Goal: Information Seeking & Learning: Learn about a topic

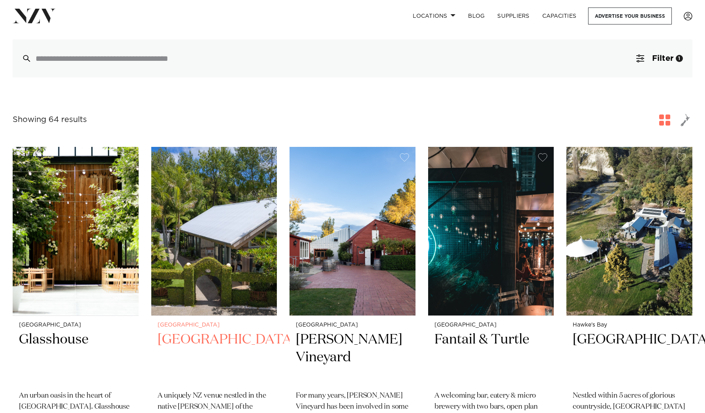
scroll to position [134, 0]
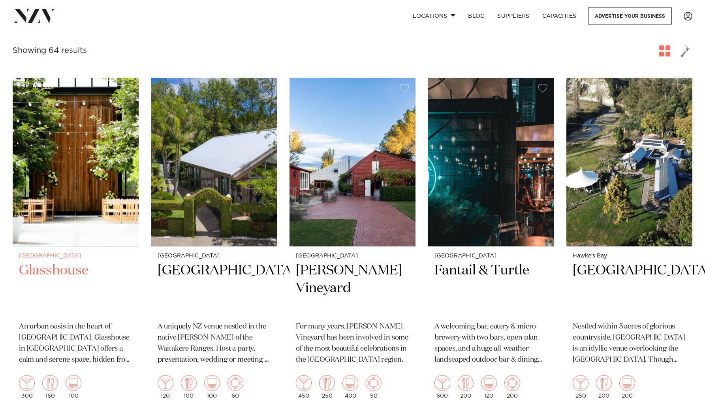
click at [63, 269] on h2 "Glasshouse" at bounding box center [75, 288] width 113 height 53
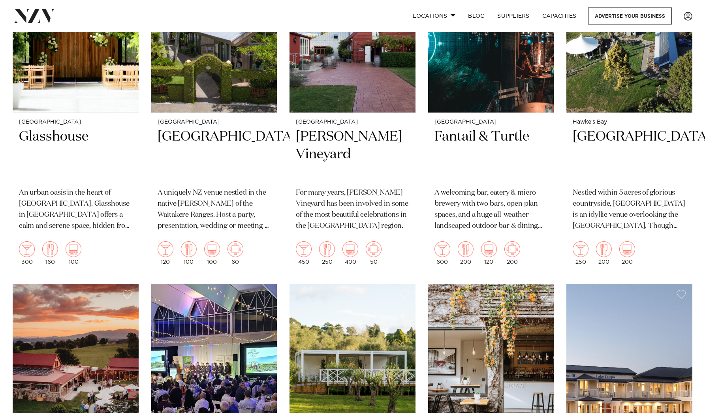
scroll to position [372, 0]
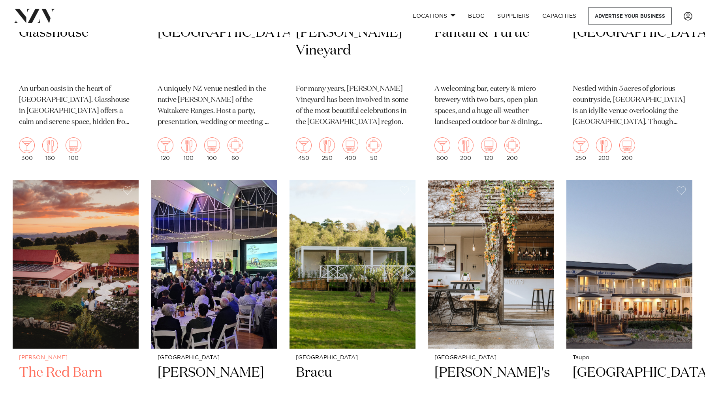
click at [43, 370] on h2 "The Red Barn" at bounding box center [75, 390] width 113 height 53
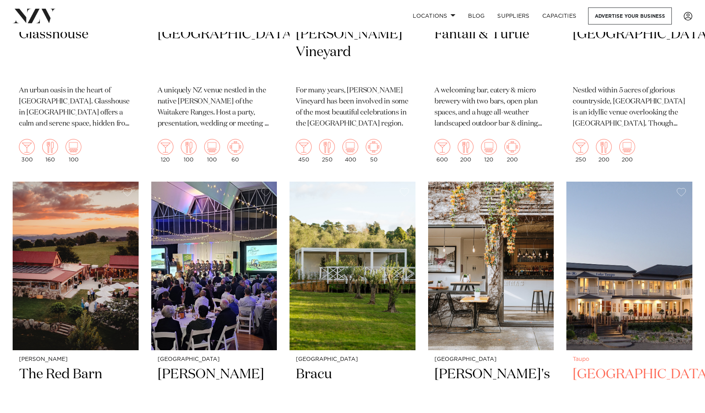
scroll to position [440, 0]
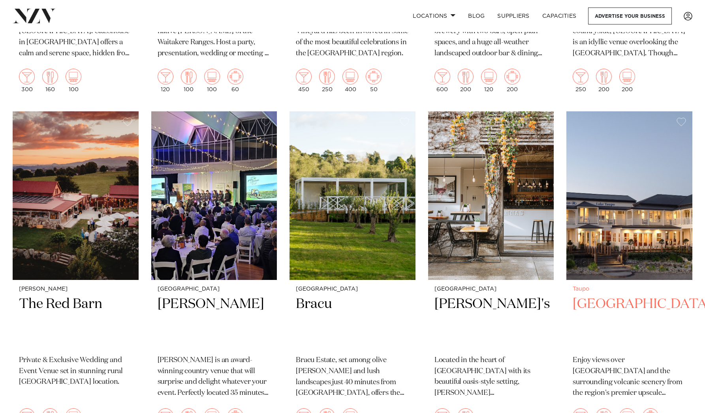
click at [629, 303] on h2 "Hilton Lake Taupo" at bounding box center [629, 321] width 113 height 53
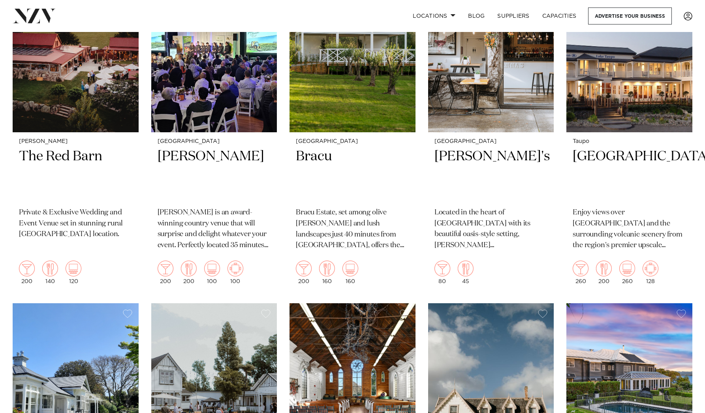
scroll to position [816, 0]
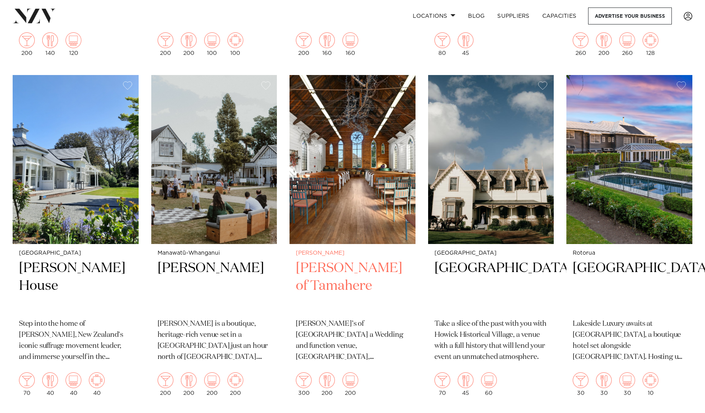
click at [347, 269] on h2 "Gails of Tamahere" at bounding box center [352, 285] width 113 height 53
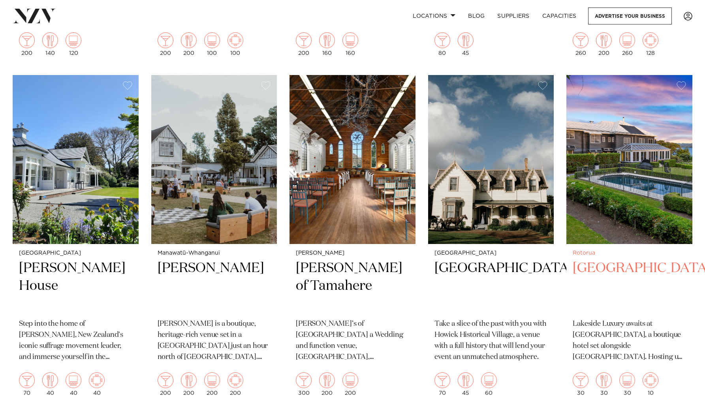
click at [659, 284] on h2 "Black Swan Lakeside Boutique Hotel" at bounding box center [629, 285] width 113 height 53
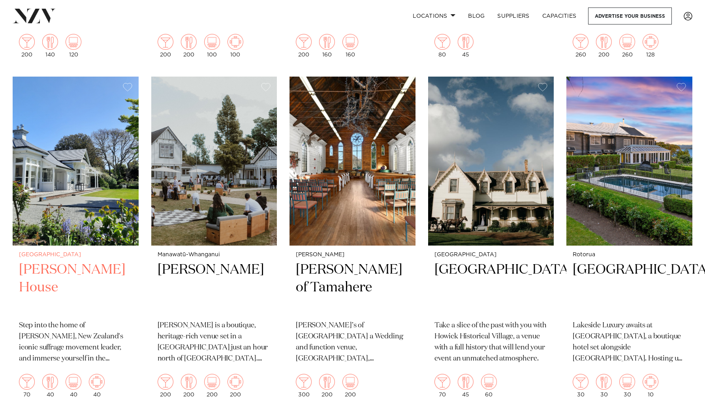
scroll to position [877, 0]
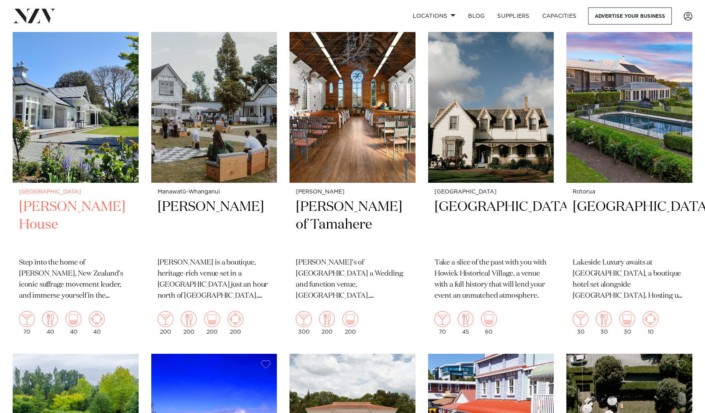
click at [47, 222] on h2 "Kate Sheppard House" at bounding box center [75, 224] width 113 height 53
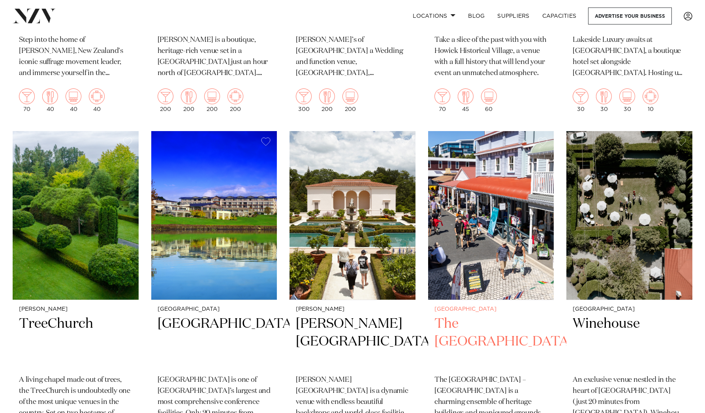
scroll to position [1145, 0]
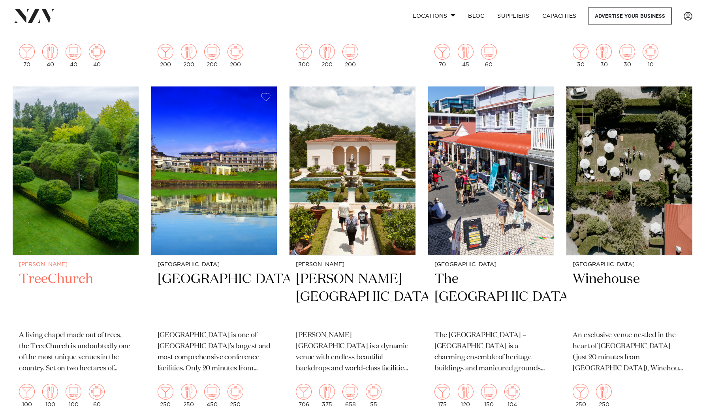
click at [47, 272] on h2 "TreeChurch" at bounding box center [75, 297] width 113 height 53
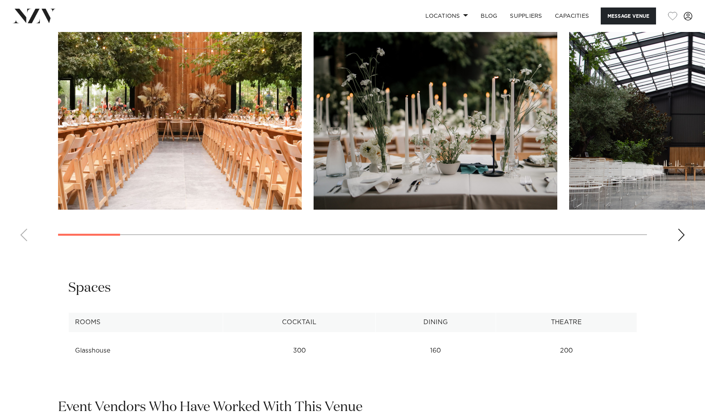
scroll to position [781, 0]
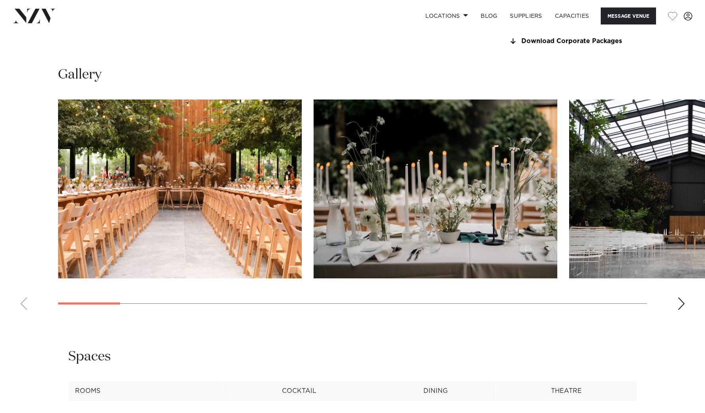
click at [681, 303] on div "Next slide" at bounding box center [681, 303] width 8 height 13
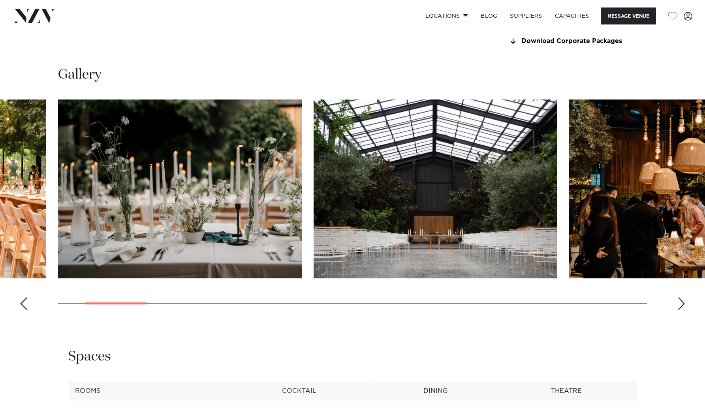
click at [677, 302] on div "Next slide" at bounding box center [681, 303] width 8 height 13
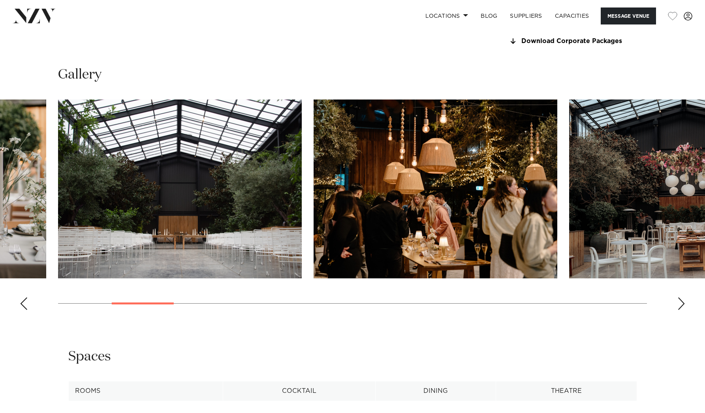
click at [677, 302] on div "Next slide" at bounding box center [681, 303] width 8 height 13
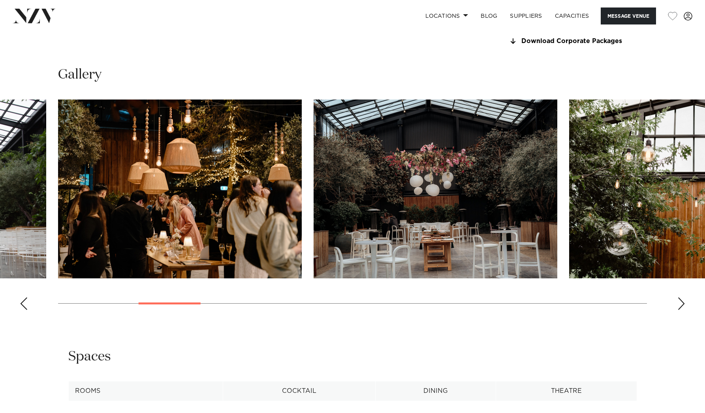
click at [677, 302] on swiper-container at bounding box center [352, 208] width 705 height 217
click at [676, 300] on swiper-container at bounding box center [352, 208] width 705 height 217
click at [681, 303] on div "Next slide" at bounding box center [681, 303] width 8 height 13
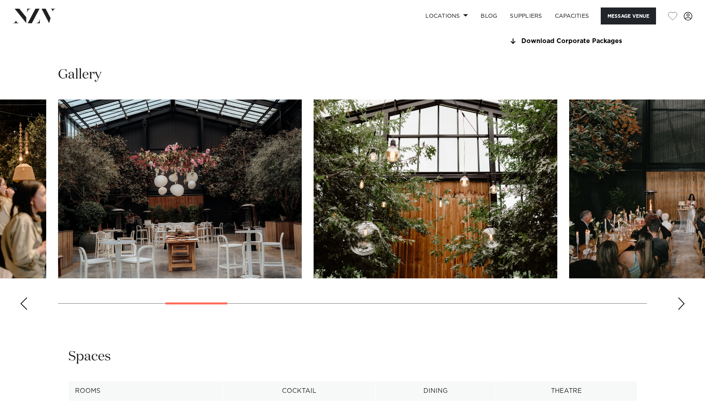
click at [681, 303] on div "Next slide" at bounding box center [681, 303] width 8 height 13
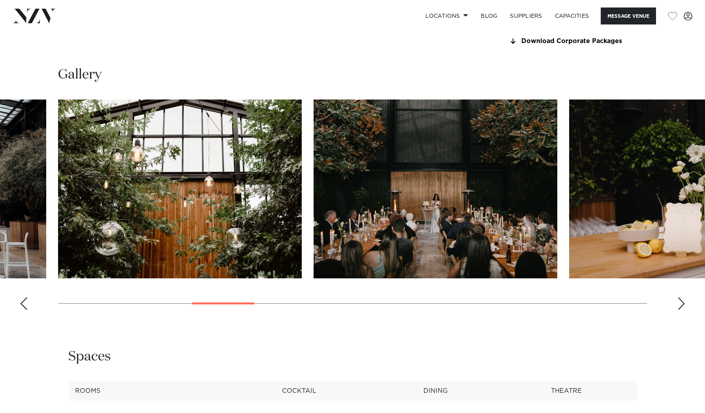
click at [681, 303] on div "Next slide" at bounding box center [681, 303] width 8 height 13
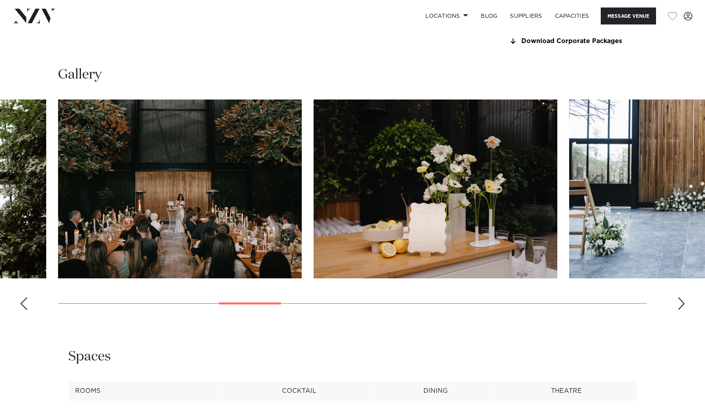
click at [681, 303] on div "Next slide" at bounding box center [681, 303] width 8 height 13
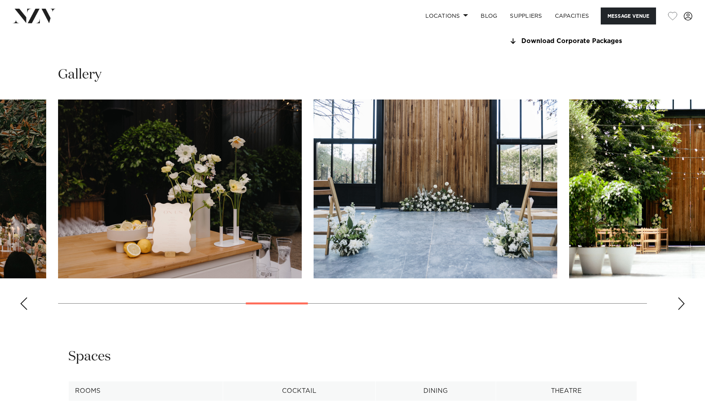
click at [681, 303] on div "Next slide" at bounding box center [681, 303] width 8 height 13
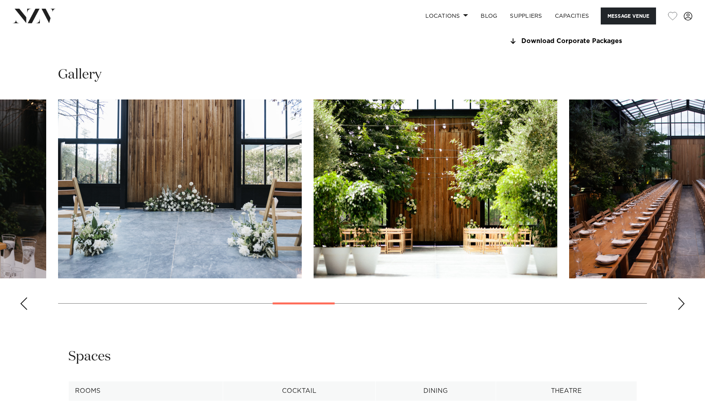
click at [681, 303] on div "Next slide" at bounding box center [681, 303] width 8 height 13
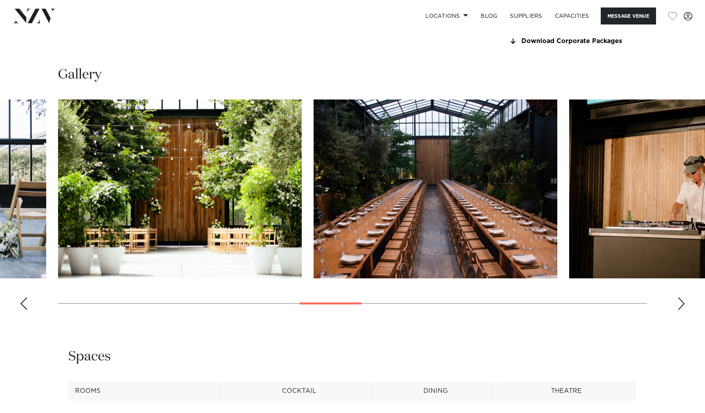
click at [683, 302] on div "Next slide" at bounding box center [681, 303] width 8 height 13
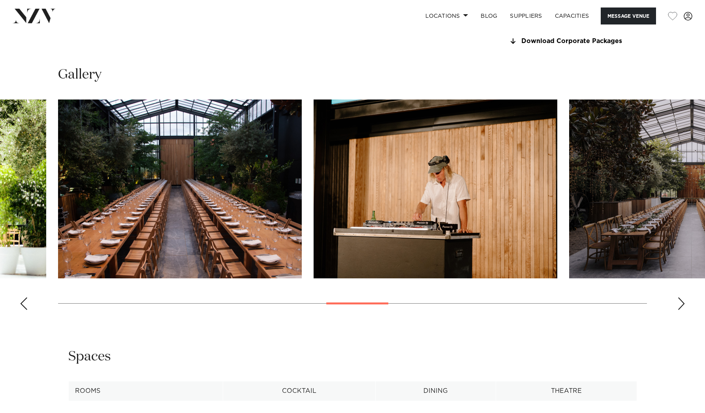
click at [682, 301] on div "Next slide" at bounding box center [681, 303] width 8 height 13
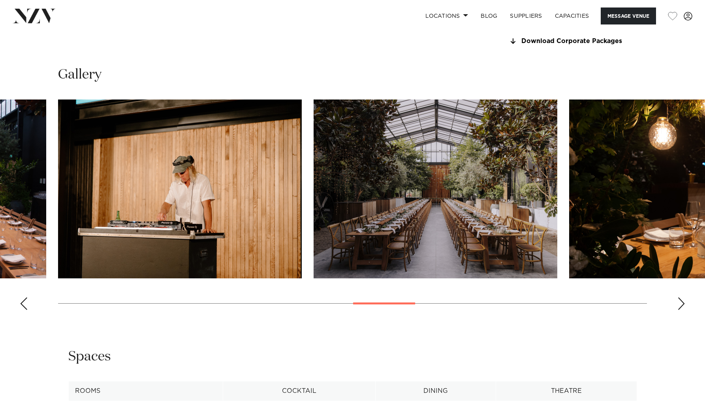
click at [682, 301] on div "Next slide" at bounding box center [681, 303] width 8 height 13
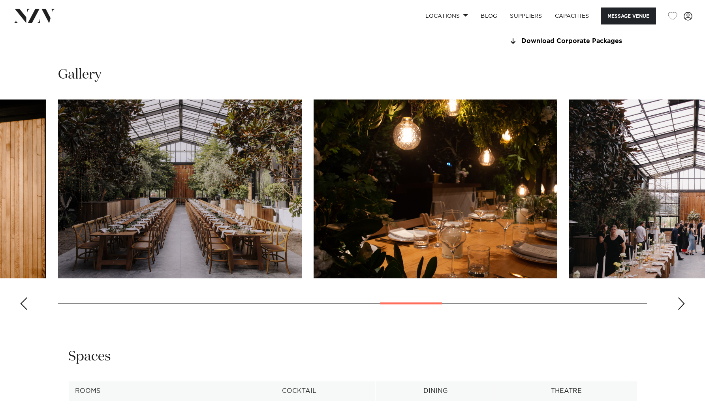
click at [156, 188] on img "13 / 22" at bounding box center [180, 189] width 244 height 179
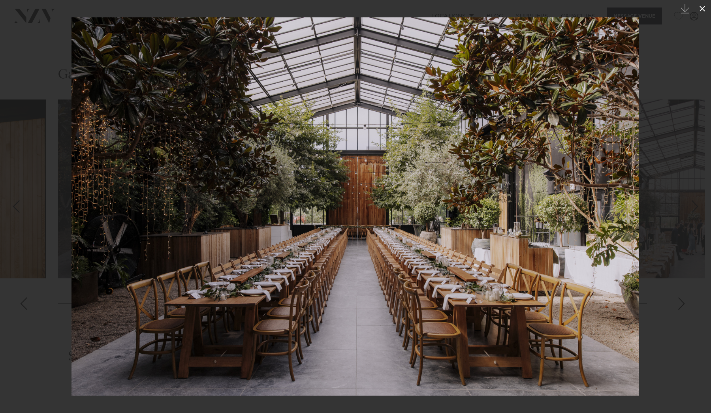
click at [702, 6] on icon at bounding box center [701, 8] width 9 height 9
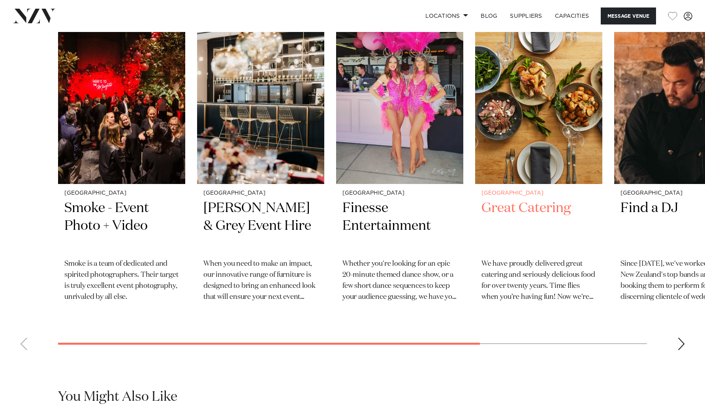
scroll to position [1241, 0]
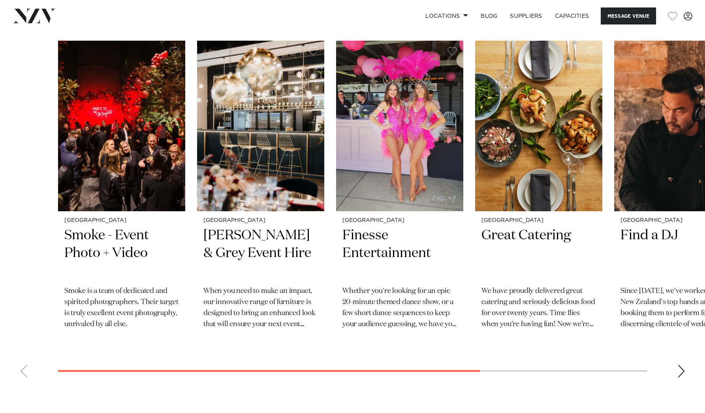
click at [146, 351] on swiper-container "Auckland Smoke - Event Photo + Video Smoke is a team of dedicated and spirited …" at bounding box center [352, 212] width 705 height 343
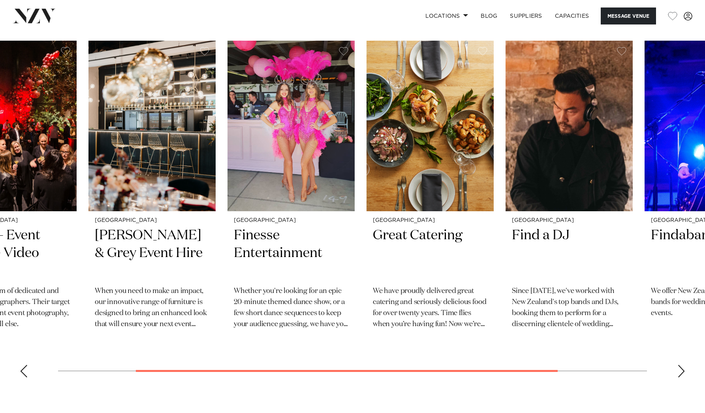
click at [0, 327] on swiper-container "Auckland Smoke - Event Photo + Video Smoke is a team of dedicated and spirited …" at bounding box center [352, 212] width 705 height 343
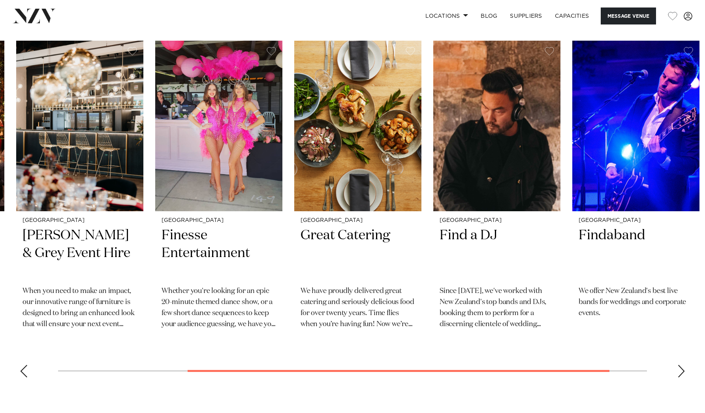
click at [232, 356] on swiper-container "Auckland Smoke - Event Photo + Video Smoke is a team of dedicated and spirited …" at bounding box center [352, 212] width 705 height 343
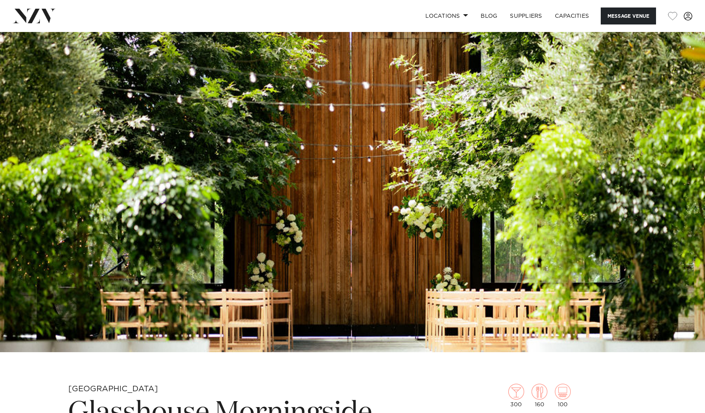
scroll to position [0, 0]
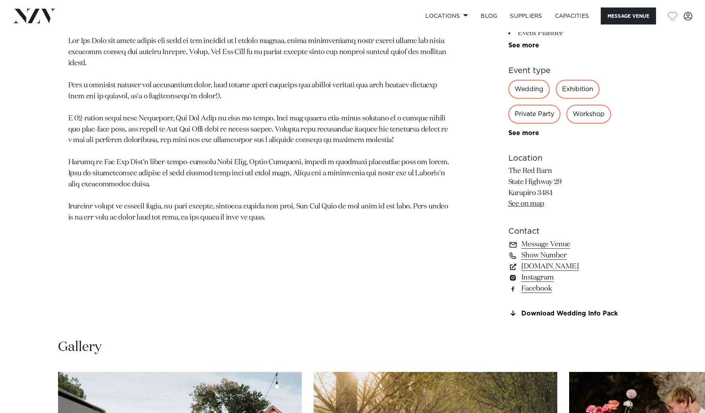
scroll to position [730, 0]
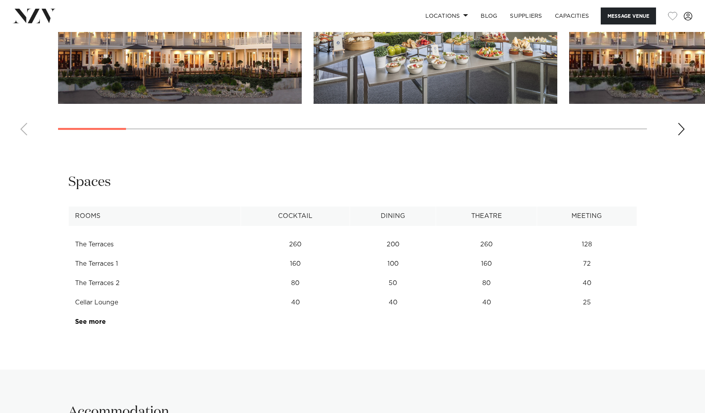
scroll to position [724, 0]
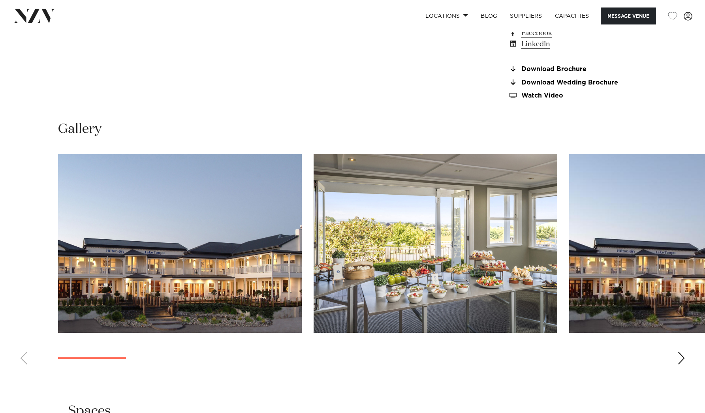
click at [678, 358] on div "Next slide" at bounding box center [681, 358] width 8 height 13
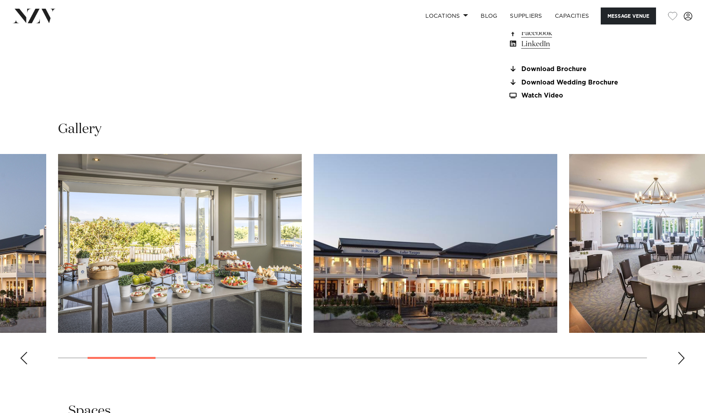
click at [678, 358] on div "Next slide" at bounding box center [681, 358] width 8 height 13
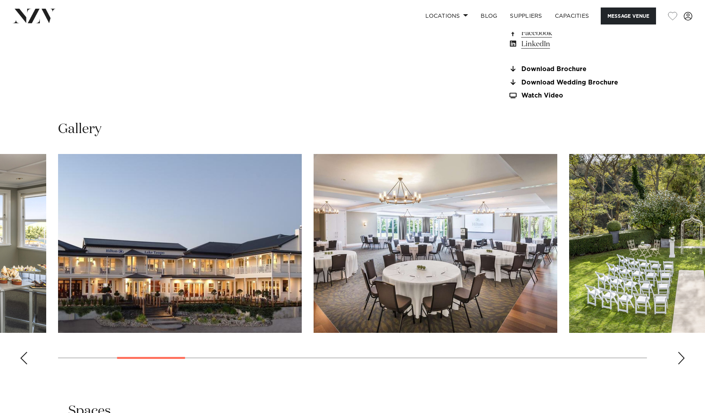
click at [677, 358] on div "Next slide" at bounding box center [681, 358] width 8 height 13
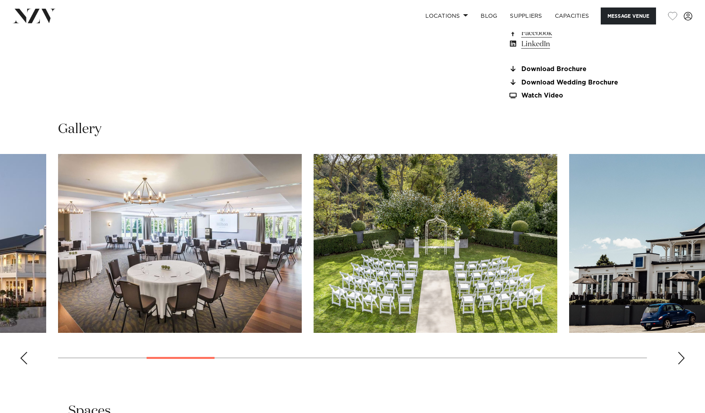
click at [678, 357] on div "Next slide" at bounding box center [681, 358] width 8 height 13
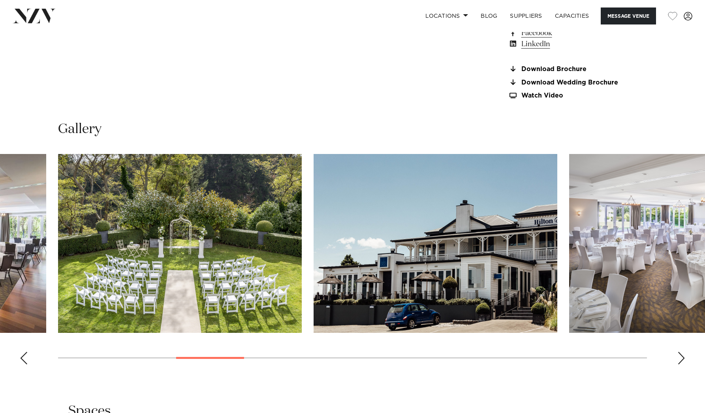
click at [678, 357] on div "Next slide" at bounding box center [681, 358] width 8 height 13
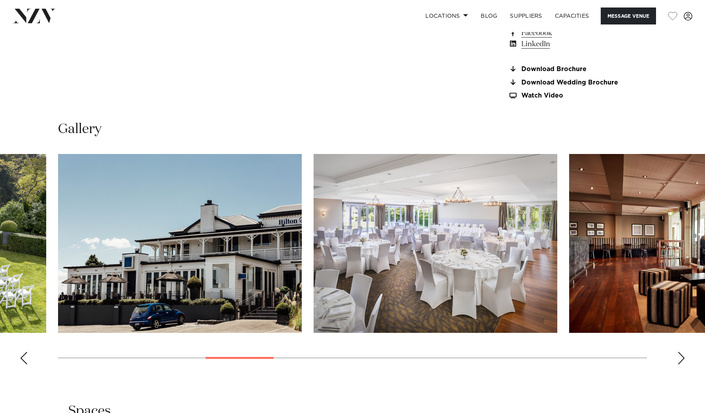
click at [678, 359] on div "Next slide" at bounding box center [681, 358] width 8 height 13
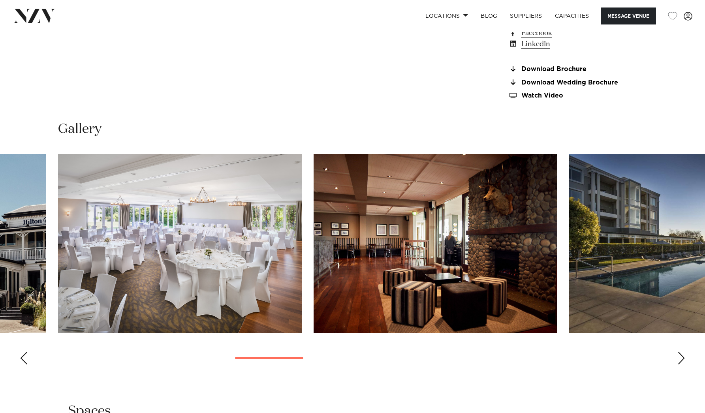
click at [678, 359] on div "Next slide" at bounding box center [681, 358] width 8 height 13
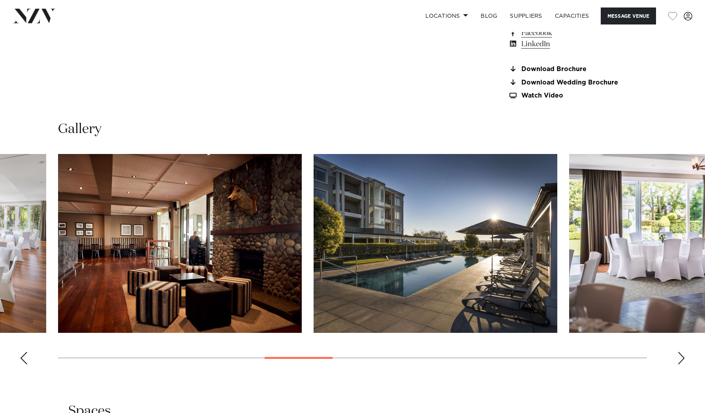
click at [678, 359] on div "Next slide" at bounding box center [681, 358] width 8 height 13
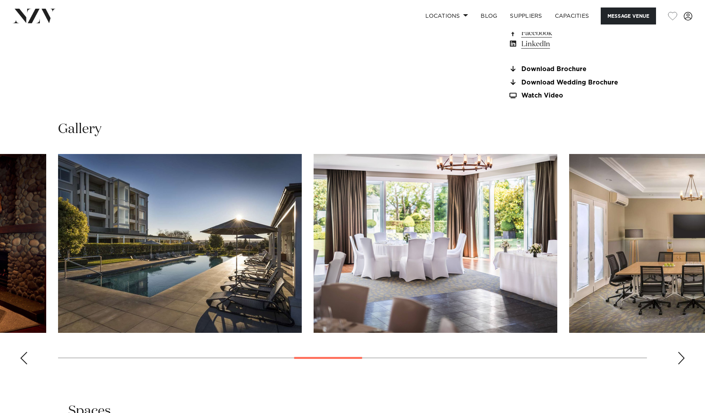
click at [678, 359] on div "Next slide" at bounding box center [681, 358] width 8 height 13
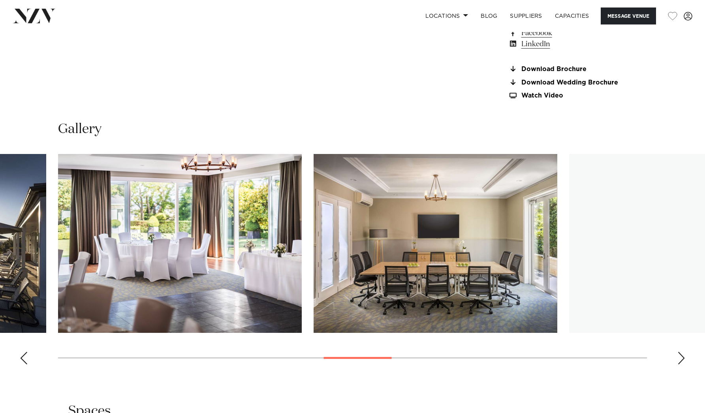
click at [678, 359] on div "Next slide" at bounding box center [681, 358] width 8 height 13
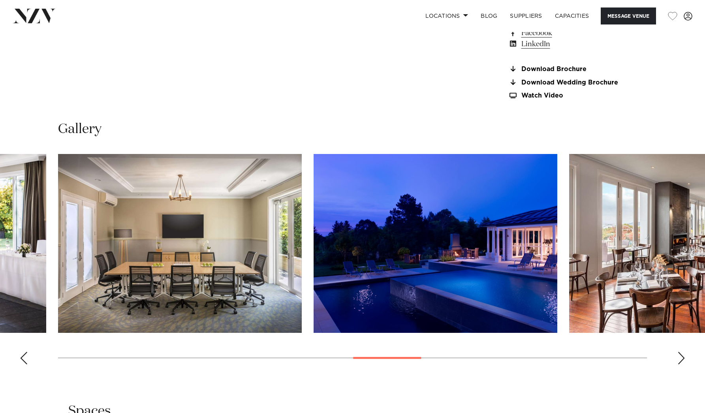
click at [678, 359] on div "Next slide" at bounding box center [681, 358] width 8 height 13
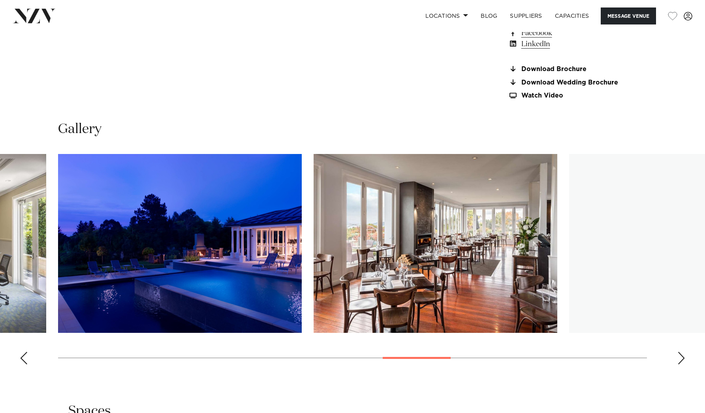
click at [678, 359] on div "Next slide" at bounding box center [681, 358] width 8 height 13
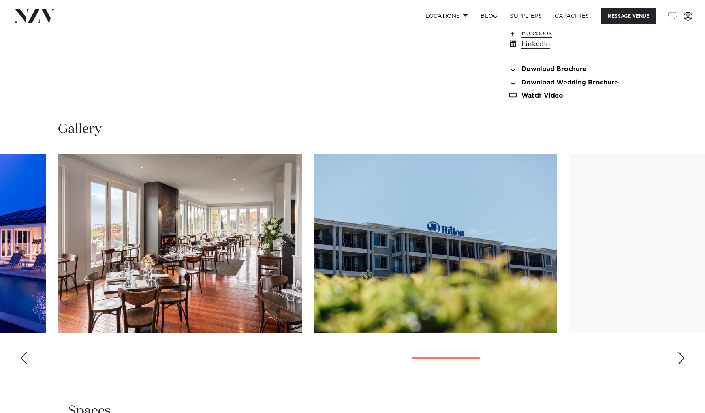
click at [678, 359] on div "Next slide" at bounding box center [681, 358] width 8 height 13
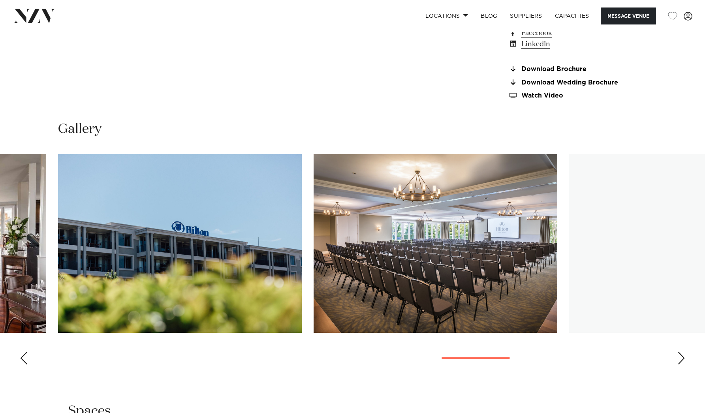
click at [678, 359] on div "Next slide" at bounding box center [681, 358] width 8 height 13
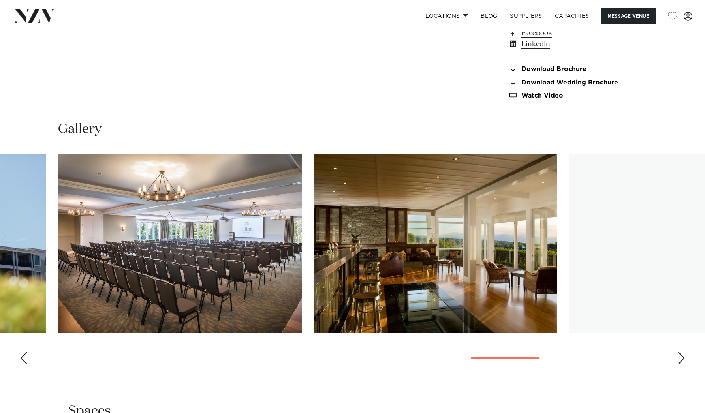
click at [678, 359] on div "Next slide" at bounding box center [681, 358] width 8 height 13
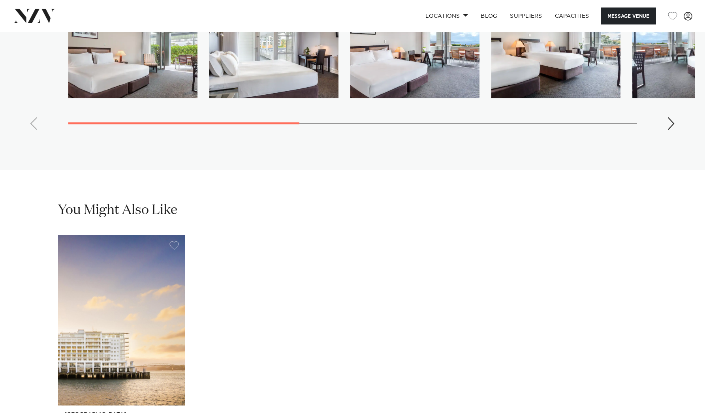
scroll to position [1662, 0]
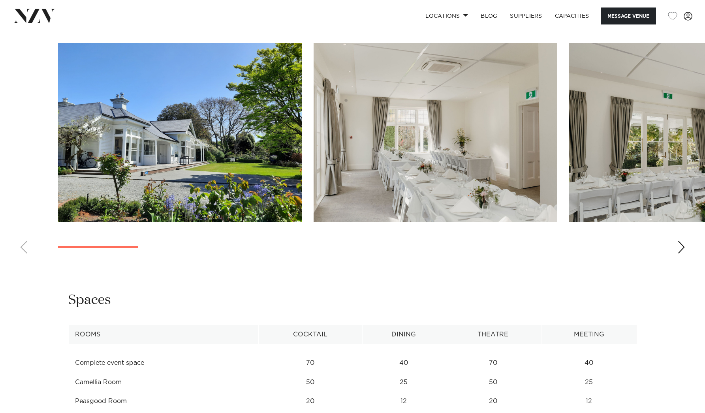
scroll to position [676, 0]
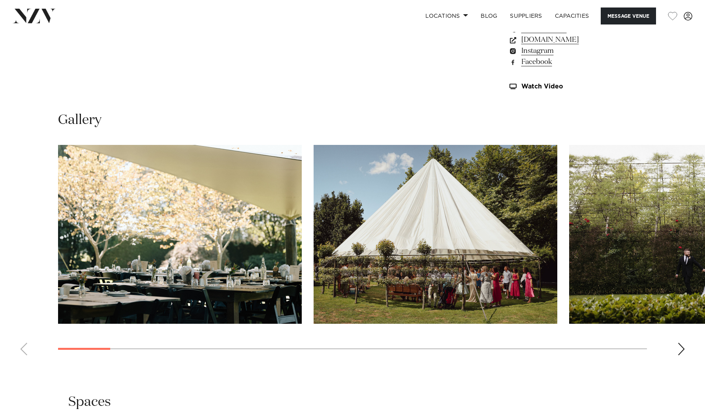
scroll to position [710, 0]
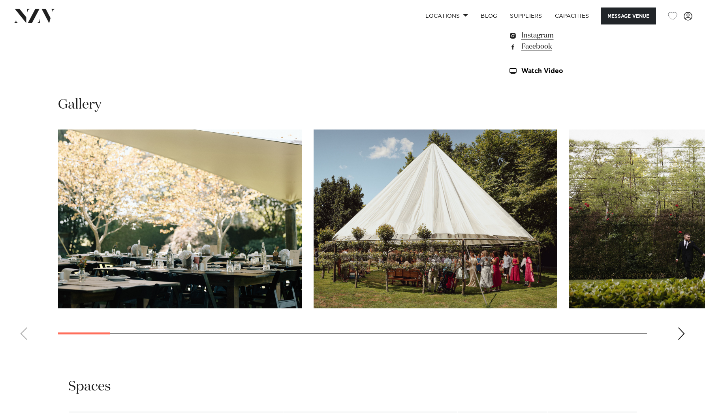
click at [678, 333] on div "Next slide" at bounding box center [681, 333] width 8 height 13
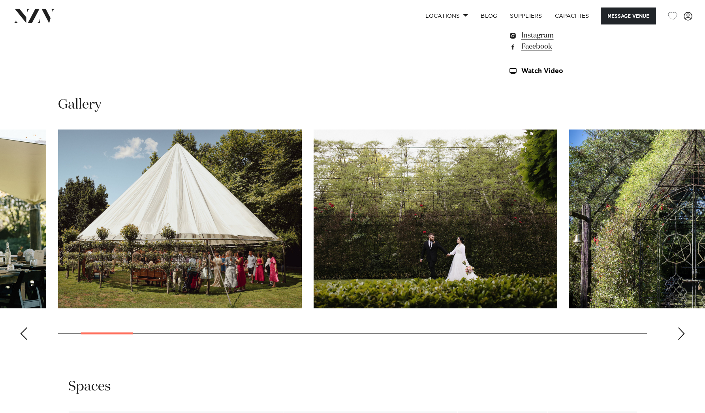
click at [678, 333] on div "Next slide" at bounding box center [681, 333] width 8 height 13
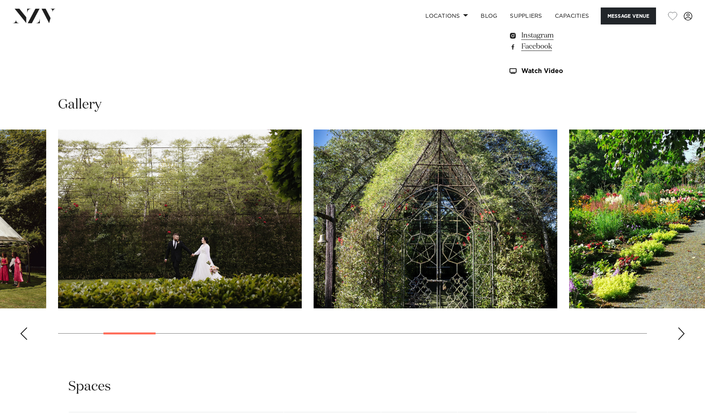
click at [678, 333] on div "Next slide" at bounding box center [681, 333] width 8 height 13
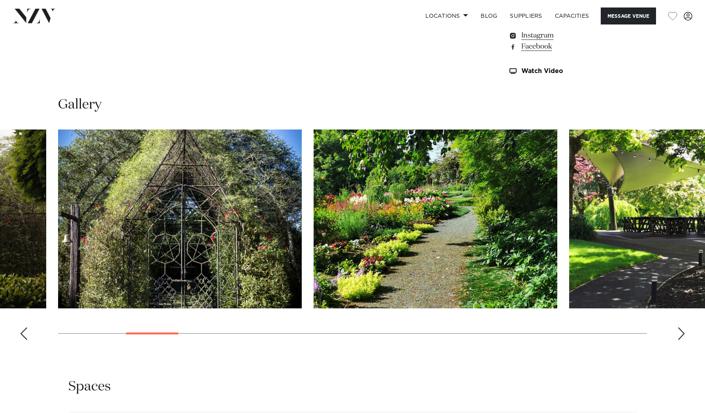
click at [678, 333] on div "Next slide" at bounding box center [681, 333] width 8 height 13
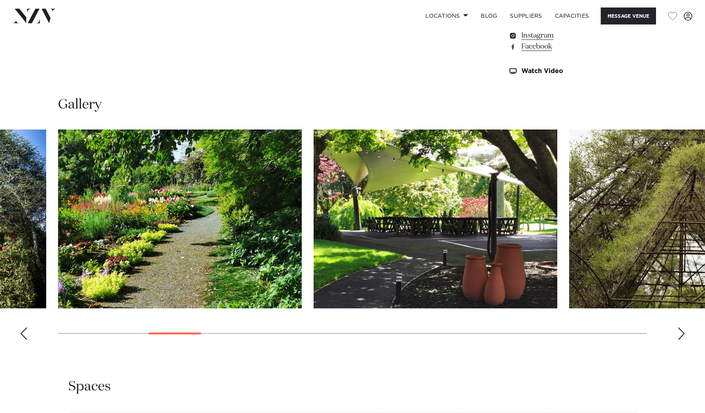
click at [678, 333] on div "Next slide" at bounding box center [681, 333] width 8 height 13
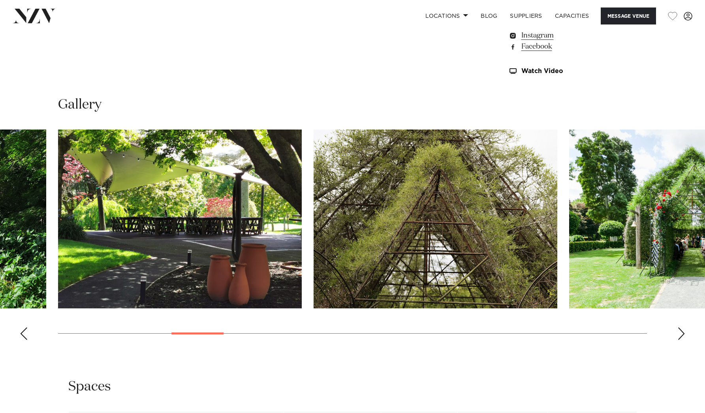
click at [678, 333] on div "Next slide" at bounding box center [681, 333] width 8 height 13
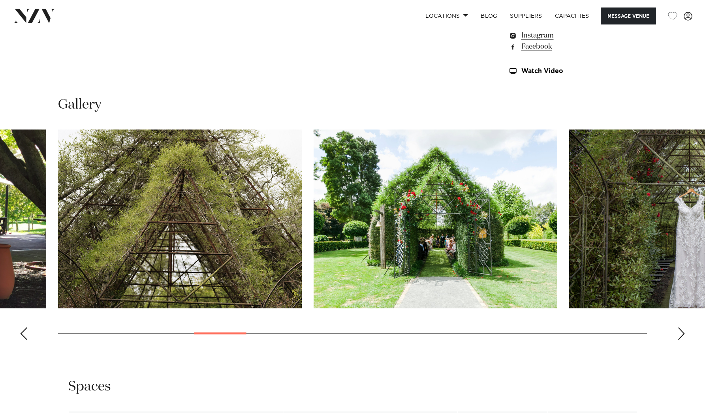
click at [678, 333] on div "Next slide" at bounding box center [681, 333] width 8 height 13
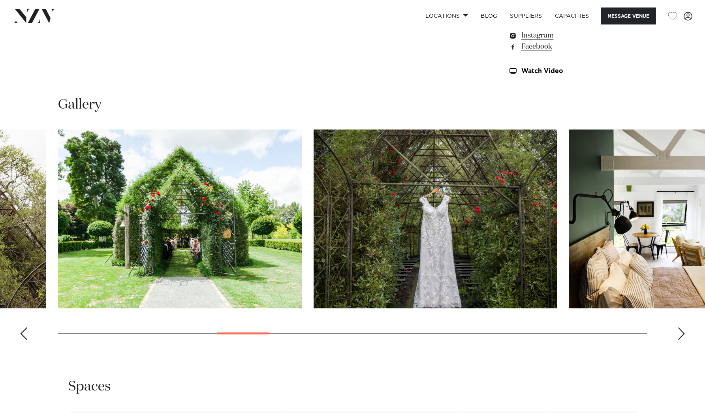
click at [677, 332] on div "Next slide" at bounding box center [681, 333] width 8 height 13
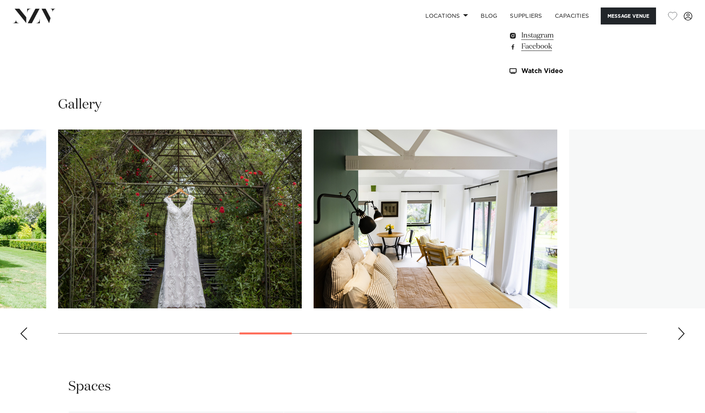
click at [677, 331] on div "Next slide" at bounding box center [681, 333] width 8 height 13
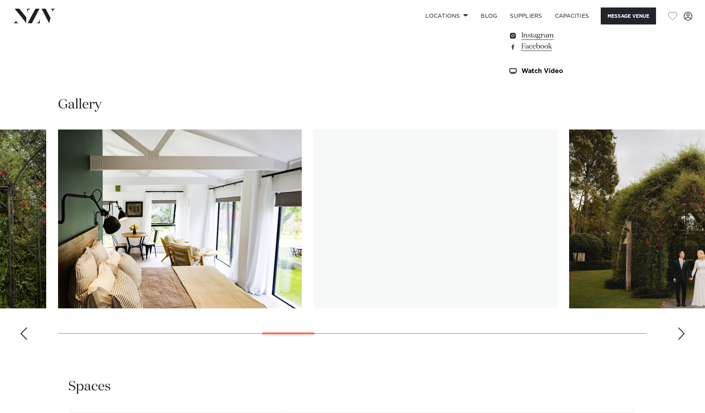
click at [677, 331] on div "Next slide" at bounding box center [681, 333] width 8 height 13
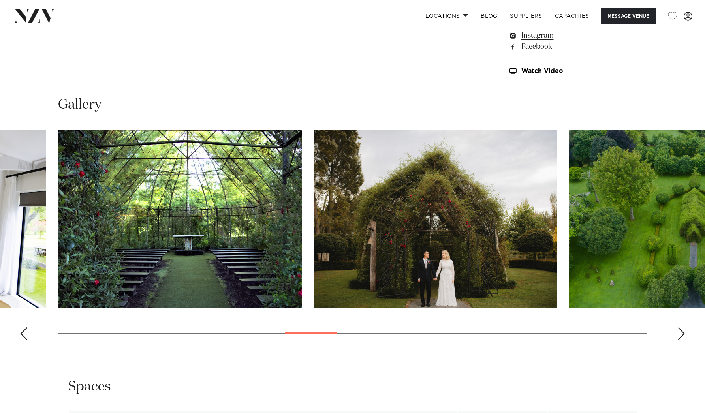
click at [677, 331] on div "Next slide" at bounding box center [681, 333] width 8 height 13
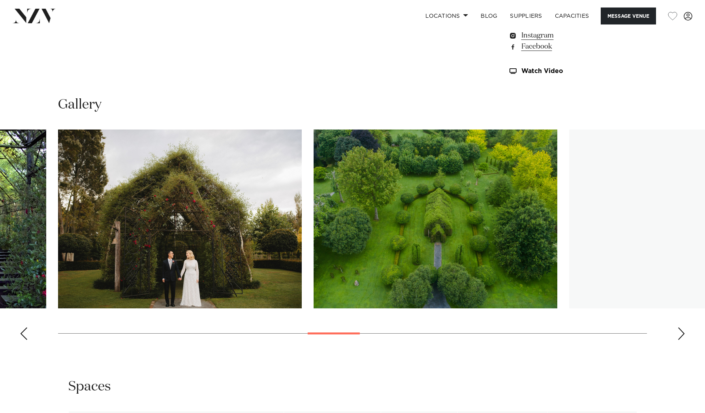
click at [677, 331] on div "Next slide" at bounding box center [681, 333] width 8 height 13
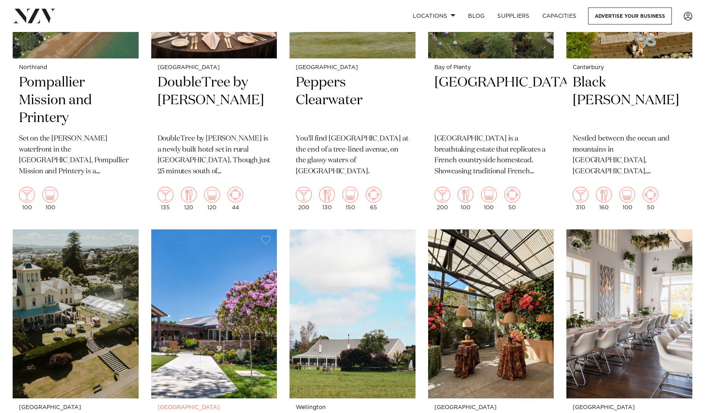
scroll to position [2200, 0]
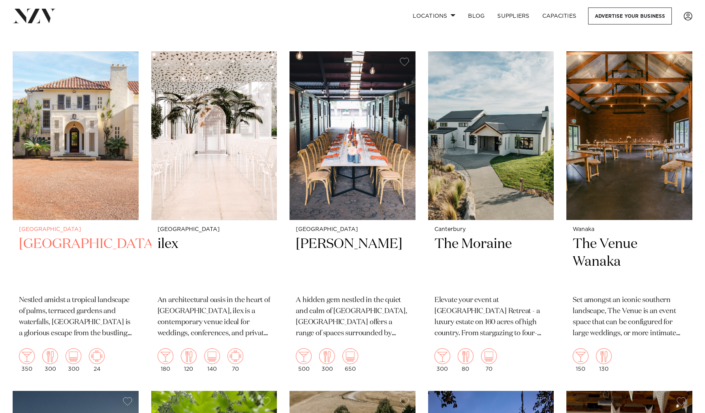
click at [50, 237] on h2 "[GEOGRAPHIC_DATA]" at bounding box center [75, 261] width 113 height 53
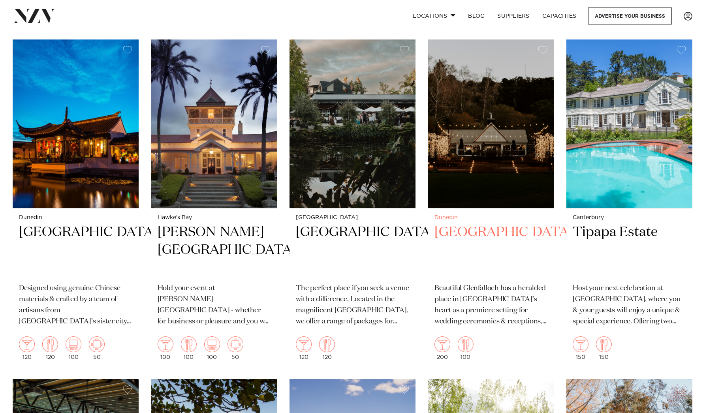
scroll to position [3608, 0]
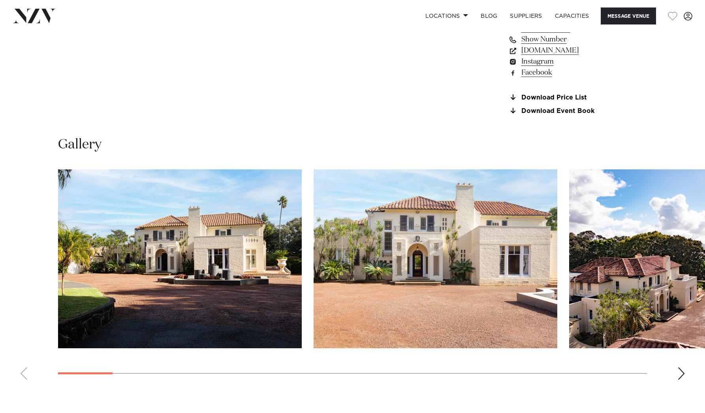
scroll to position [700, 0]
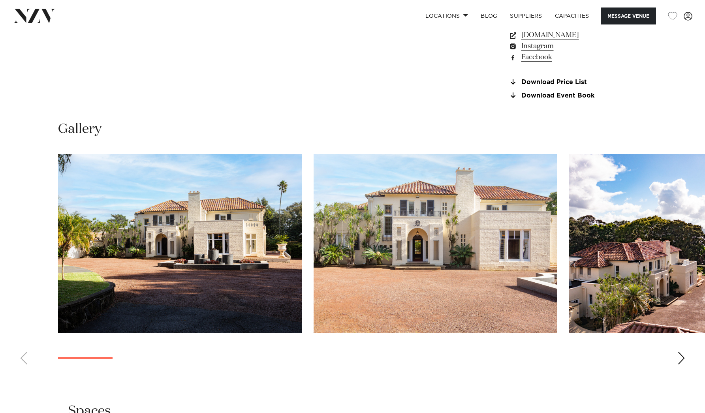
click at [679, 359] on div "Next slide" at bounding box center [681, 358] width 8 height 13
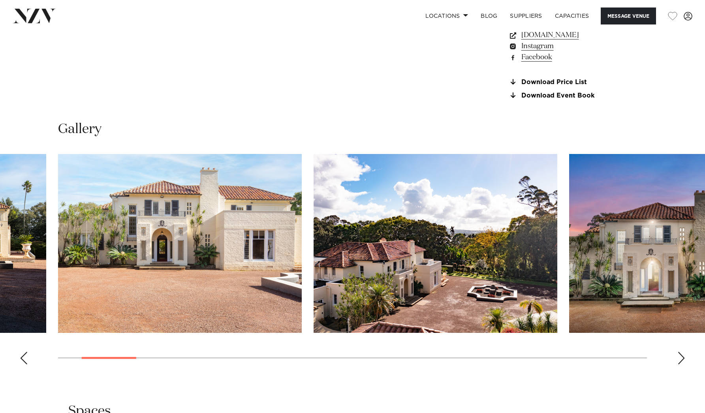
click at [679, 357] on div "Next slide" at bounding box center [681, 358] width 8 height 13
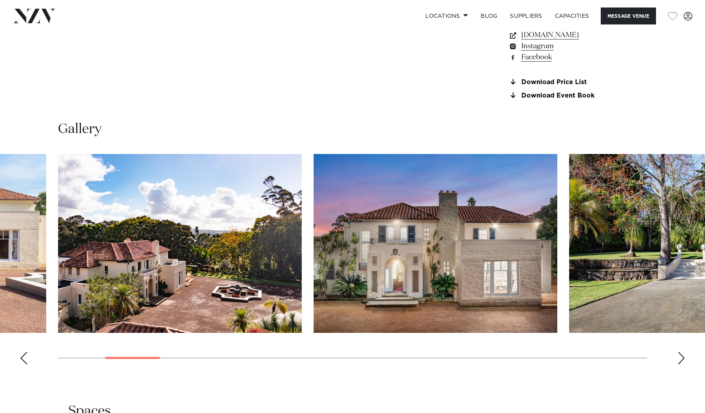
click at [679, 357] on div "Next slide" at bounding box center [681, 358] width 8 height 13
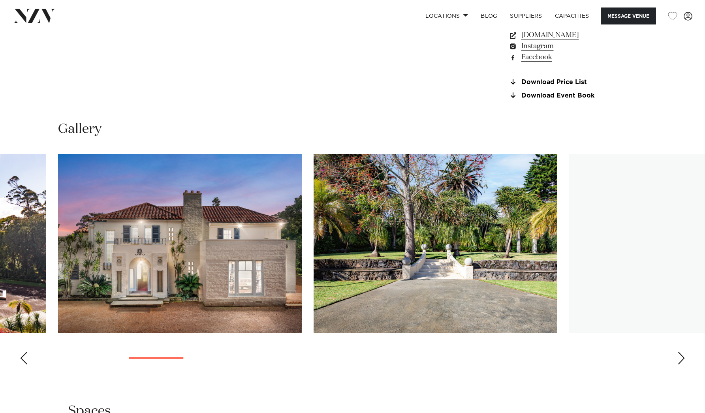
click at [679, 357] on div "Next slide" at bounding box center [681, 358] width 8 height 13
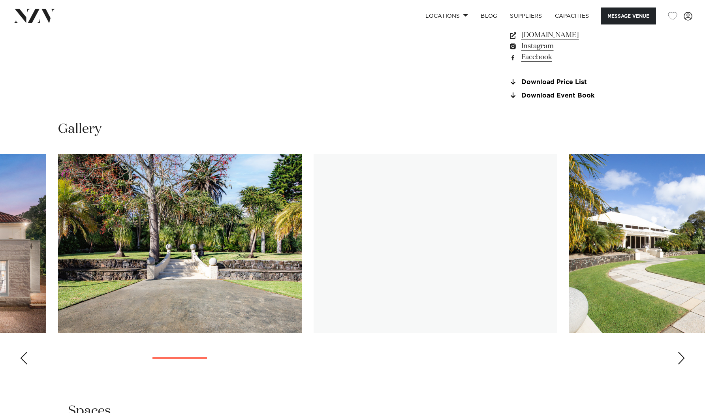
click at [679, 357] on div "Next slide" at bounding box center [681, 358] width 8 height 13
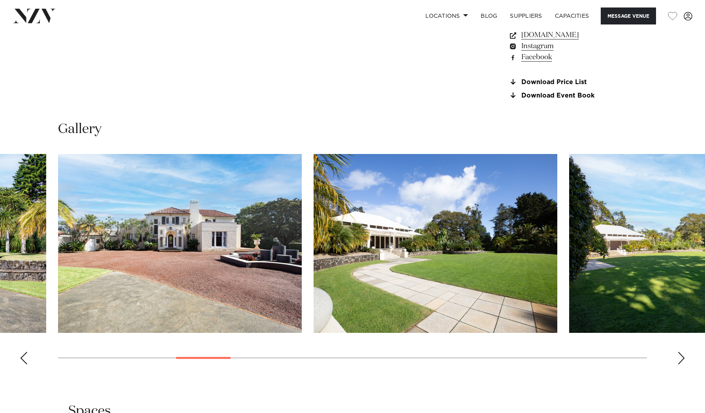
click at [679, 357] on div "Next slide" at bounding box center [681, 358] width 8 height 13
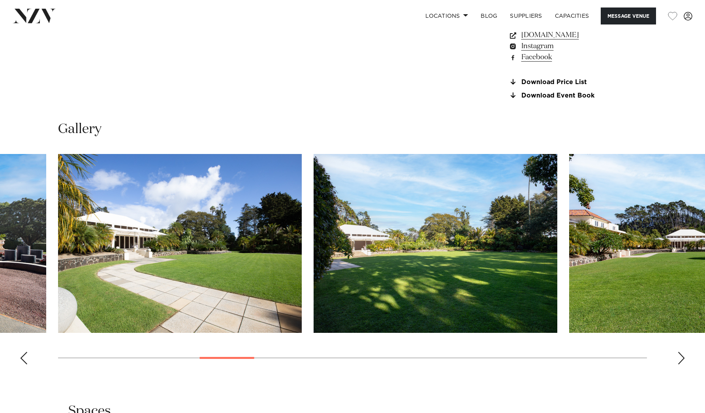
click at [679, 357] on div "Next slide" at bounding box center [681, 358] width 8 height 13
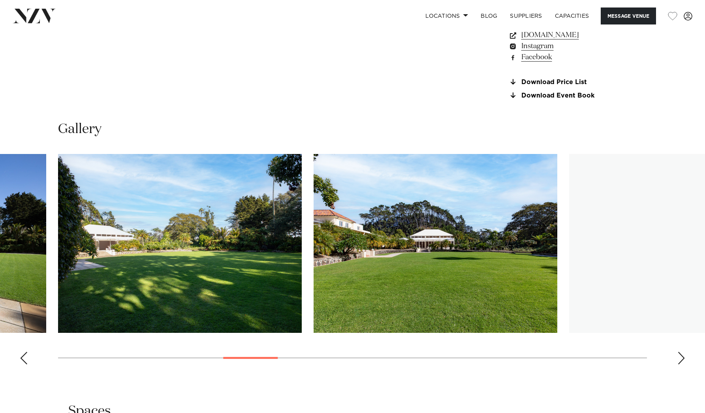
click at [679, 357] on div "Next slide" at bounding box center [681, 358] width 8 height 13
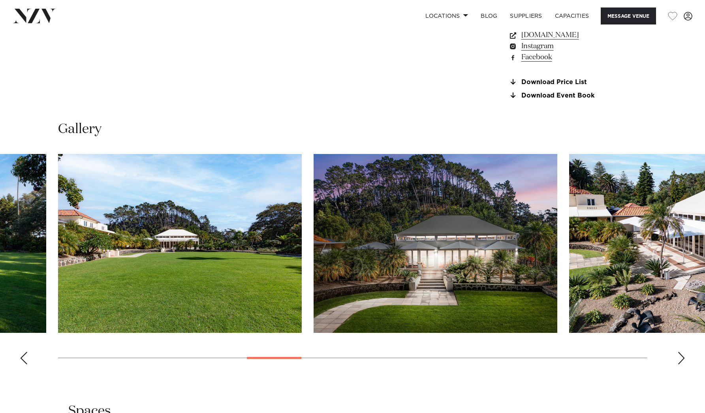
click at [679, 357] on div "Next slide" at bounding box center [681, 358] width 8 height 13
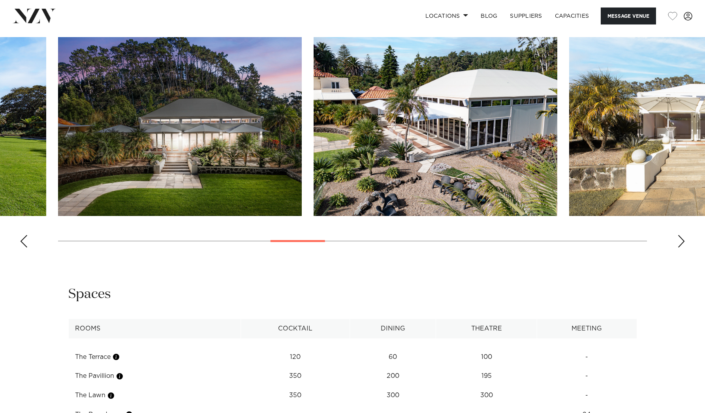
scroll to position [753, 0]
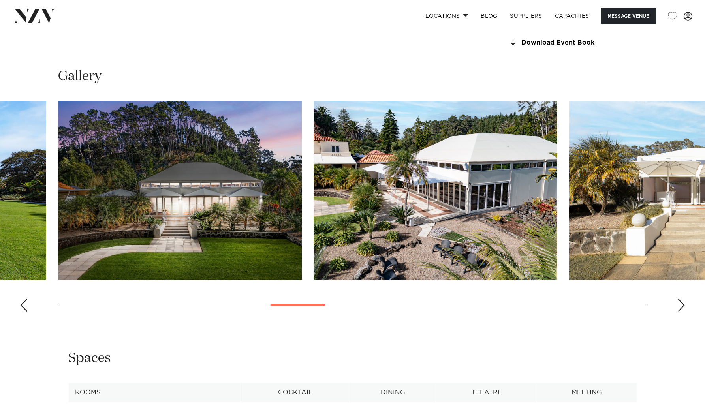
click at [682, 312] on swiper-container at bounding box center [352, 209] width 705 height 217
click at [682, 307] on div "Next slide" at bounding box center [681, 305] width 8 height 13
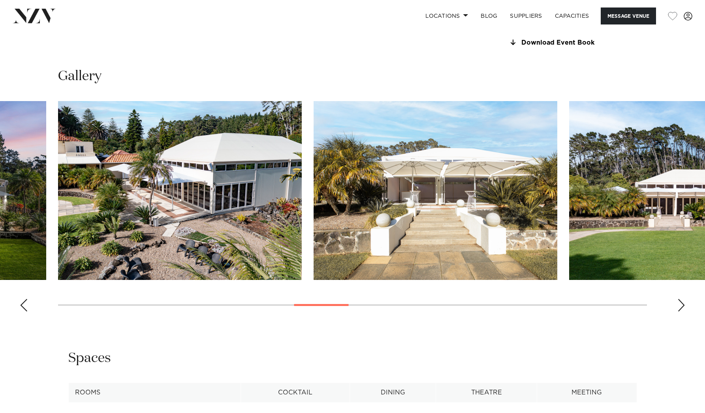
click at [681, 306] on div "Next slide" at bounding box center [681, 305] width 8 height 13
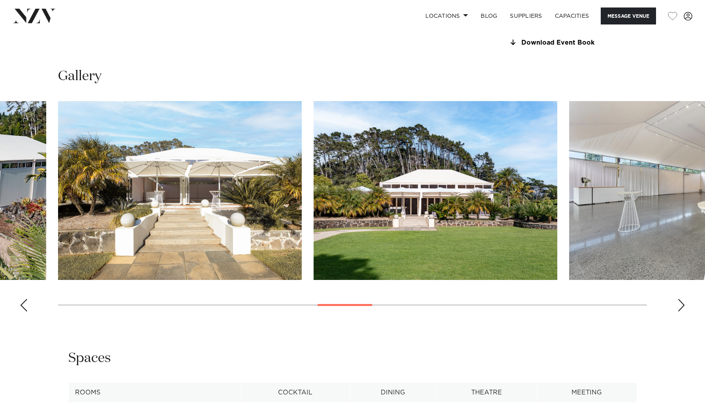
click at [681, 306] on div "Next slide" at bounding box center [681, 305] width 8 height 13
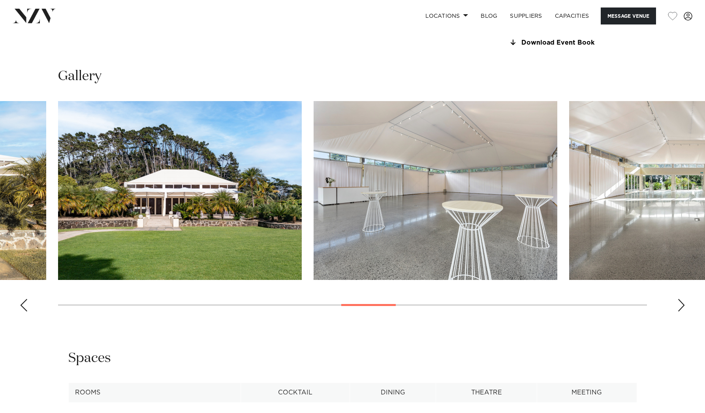
click at [681, 306] on div "Next slide" at bounding box center [681, 305] width 8 height 13
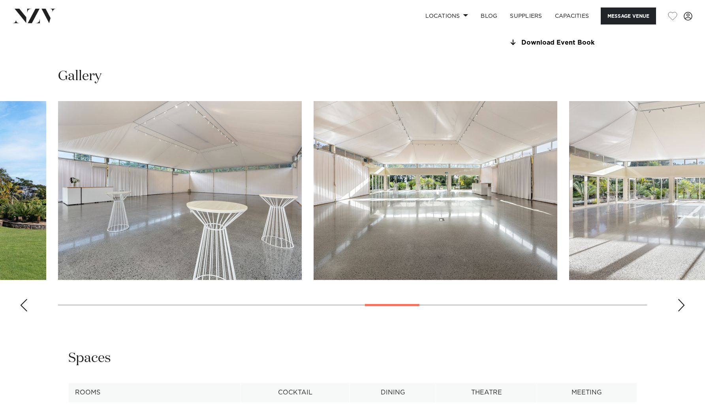
click at [681, 306] on div "Next slide" at bounding box center [681, 305] width 8 height 13
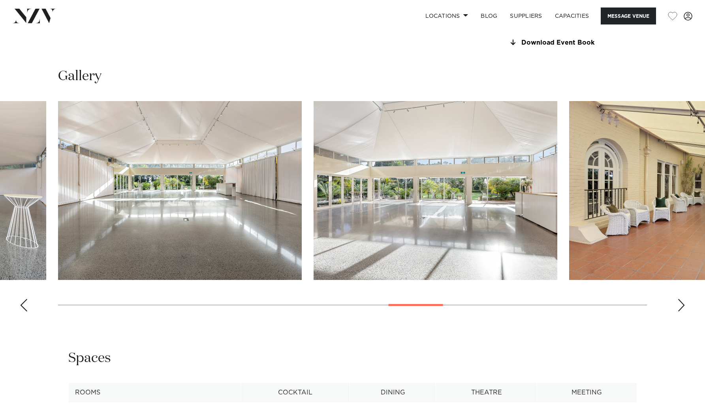
click at [680, 305] on div "Next slide" at bounding box center [681, 305] width 8 height 13
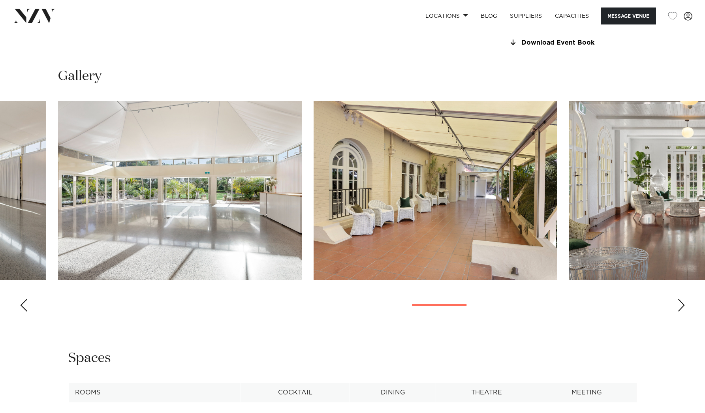
click at [680, 305] on div "Next slide" at bounding box center [681, 305] width 8 height 13
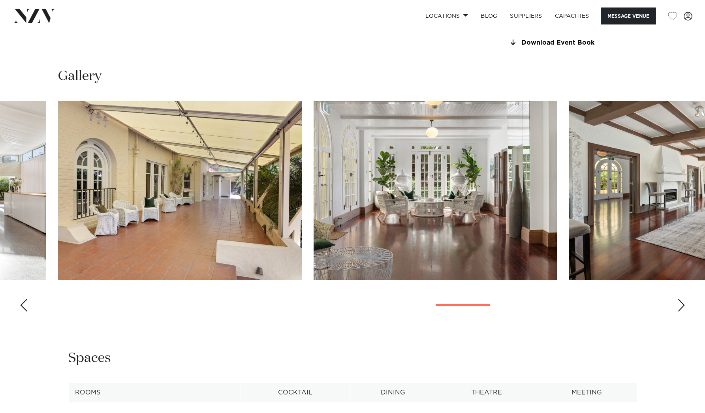
click at [680, 305] on div "Next slide" at bounding box center [681, 305] width 8 height 13
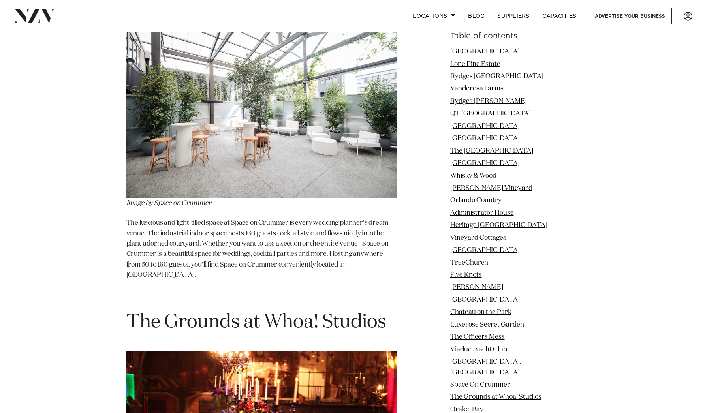
scroll to position [8958, 0]
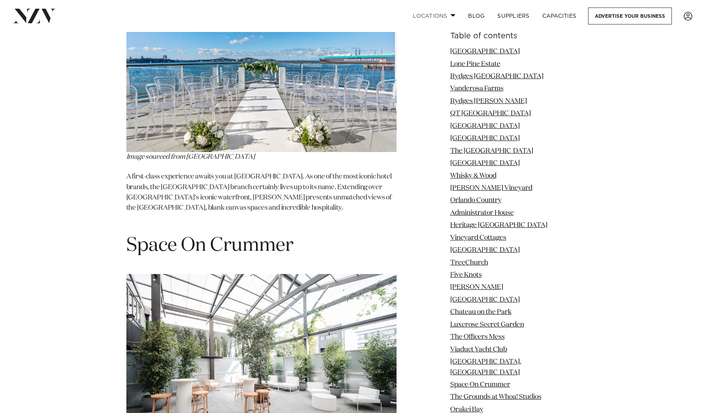
click at [453, 15] on span at bounding box center [453, 15] width 5 height 3
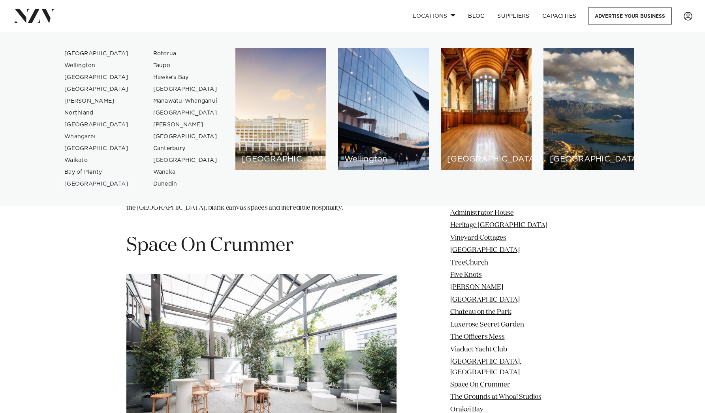
click at [66, 185] on link "[GEOGRAPHIC_DATA]" at bounding box center [96, 184] width 77 height 12
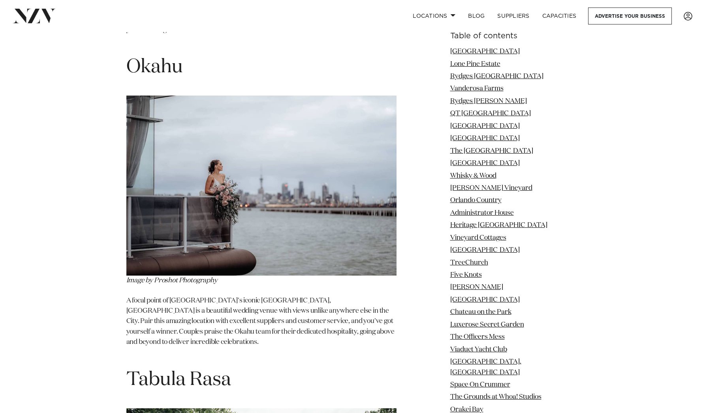
scroll to position [10577, 0]
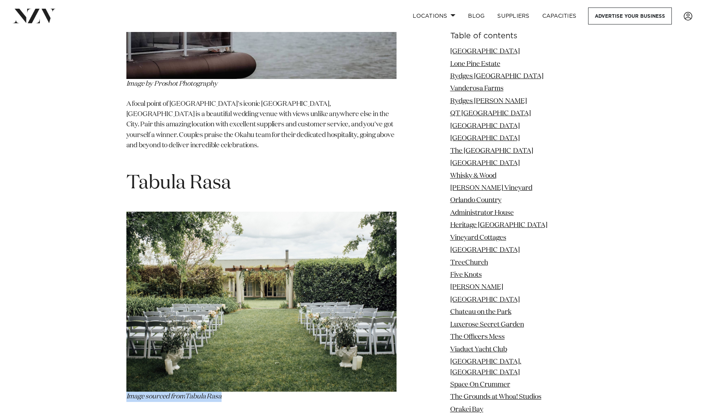
drag, startPoint x: 237, startPoint y: 176, endPoint x: 116, endPoint y: 178, distance: 120.1
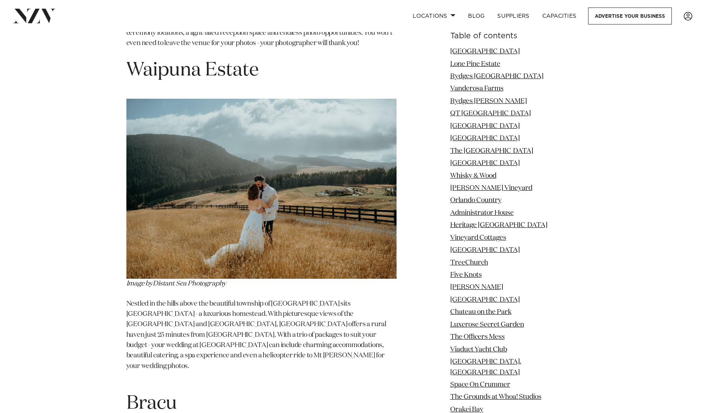
scroll to position [15858, 0]
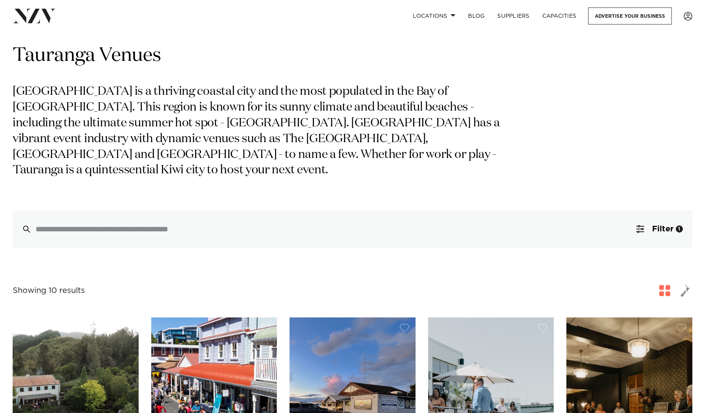
scroll to position [165, 0]
